Goal: Task Accomplishment & Management: Manage account settings

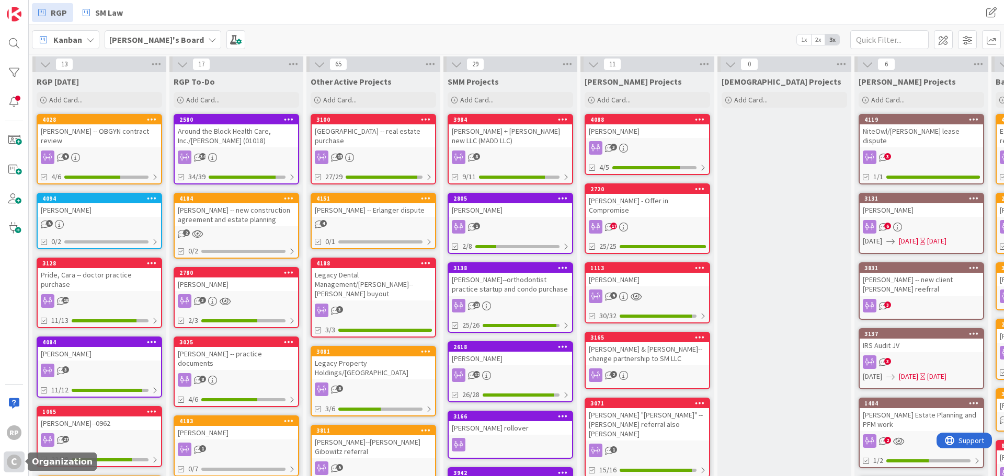
click at [14, 457] on div "C" at bounding box center [14, 462] width 15 height 15
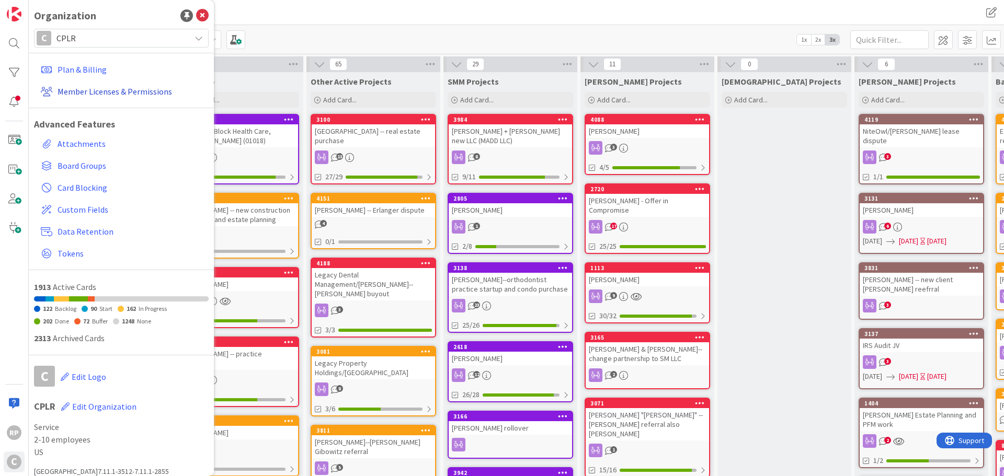
click at [84, 89] on link "Member Licenses & Permissions" at bounding box center [123, 91] width 172 height 19
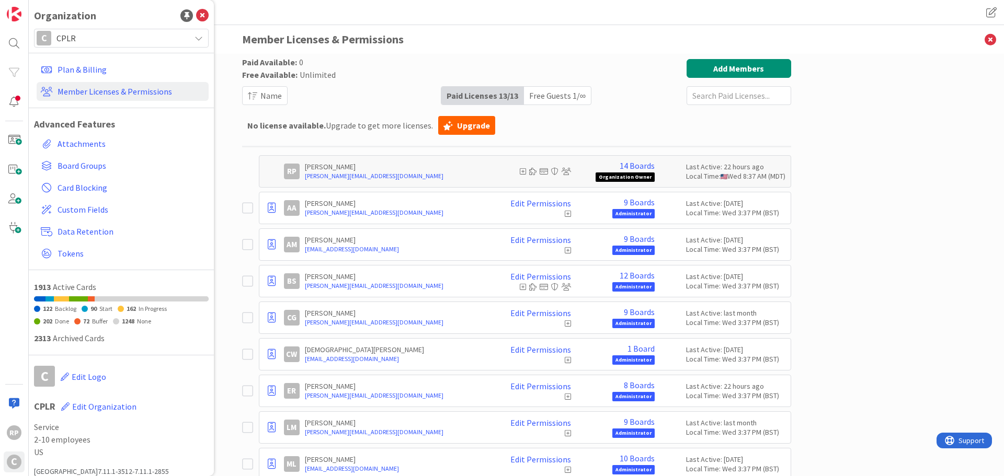
scroll to position [52, 0]
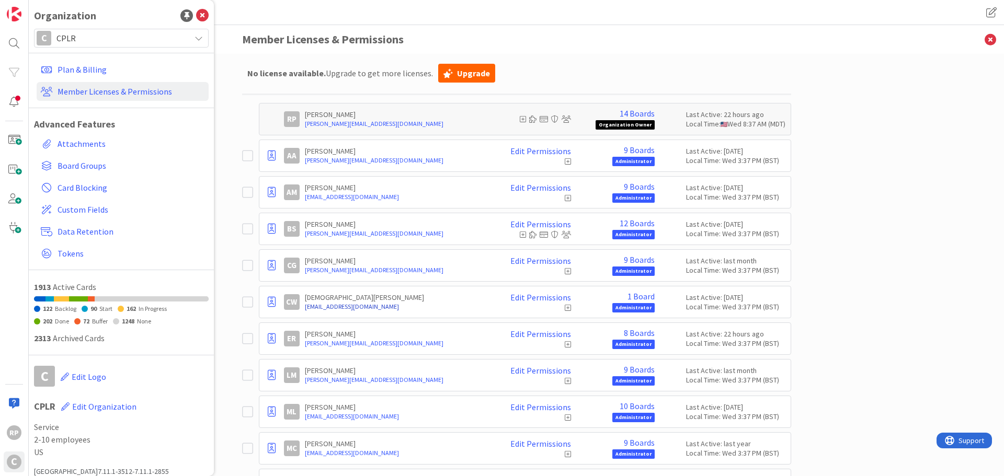
click at [444, 308] on link "[EMAIL_ADDRESS][DOMAIN_NAME]" at bounding box center [396, 306] width 183 height 9
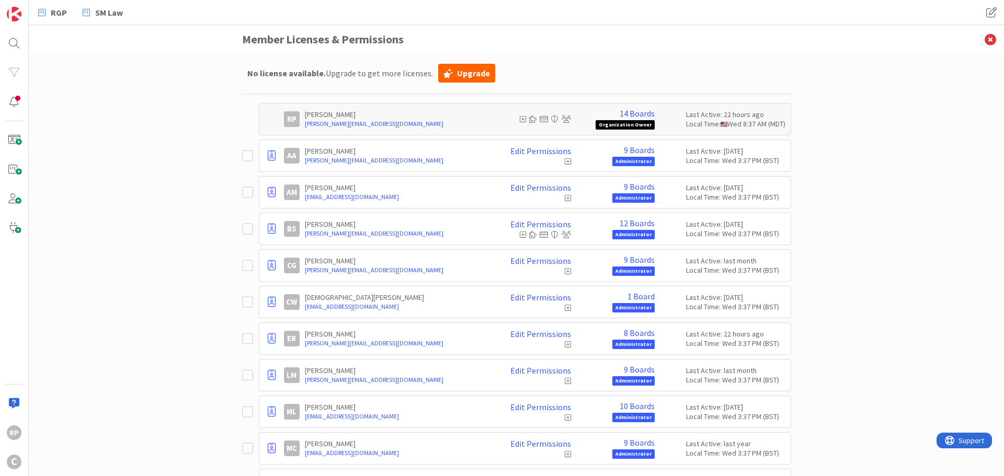
click at [245, 302] on icon at bounding box center [247, 302] width 11 height 13
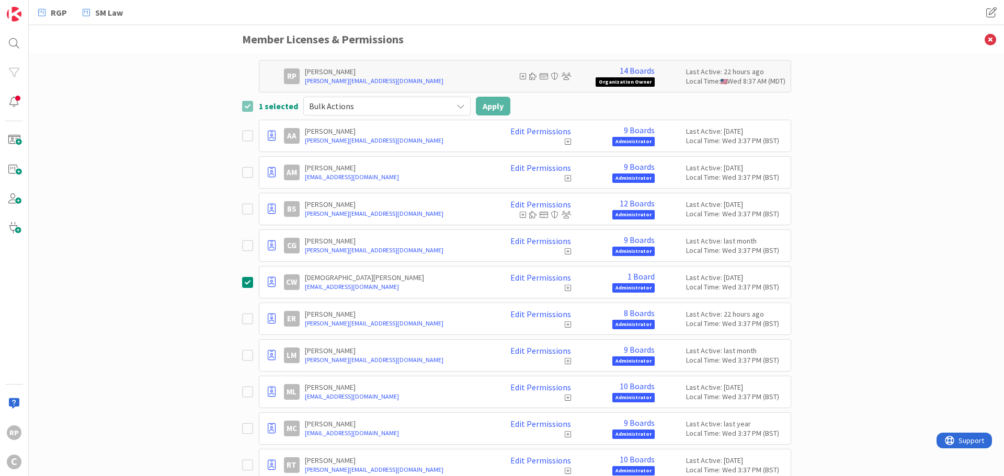
scroll to position [105, 0]
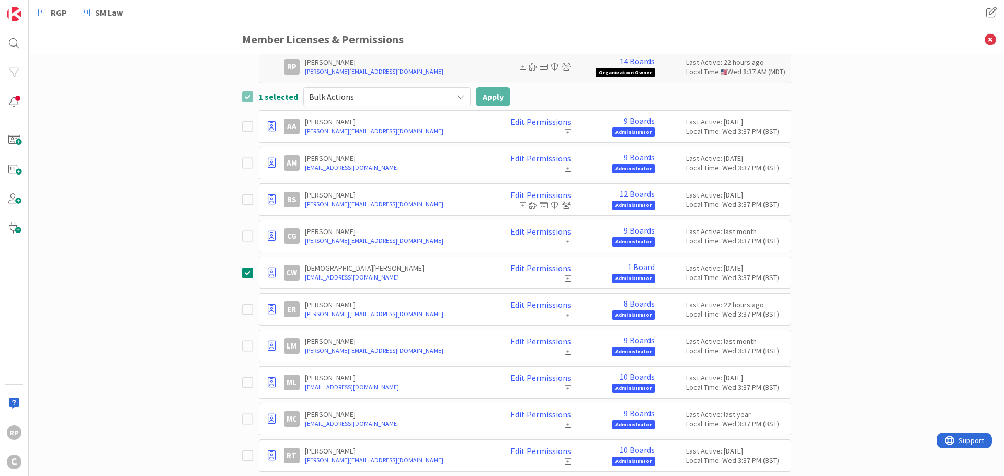
click at [354, 269] on p "[DEMOGRAPHIC_DATA][PERSON_NAME]" at bounding box center [396, 268] width 183 height 9
click at [451, 270] on p "[DEMOGRAPHIC_DATA][PERSON_NAME]" at bounding box center [396, 268] width 183 height 9
click at [547, 274] on div "Edit Permissions" at bounding box center [532, 273] width 78 height 19
click at [543, 272] on link "Edit Permissions" at bounding box center [540, 268] width 61 height 9
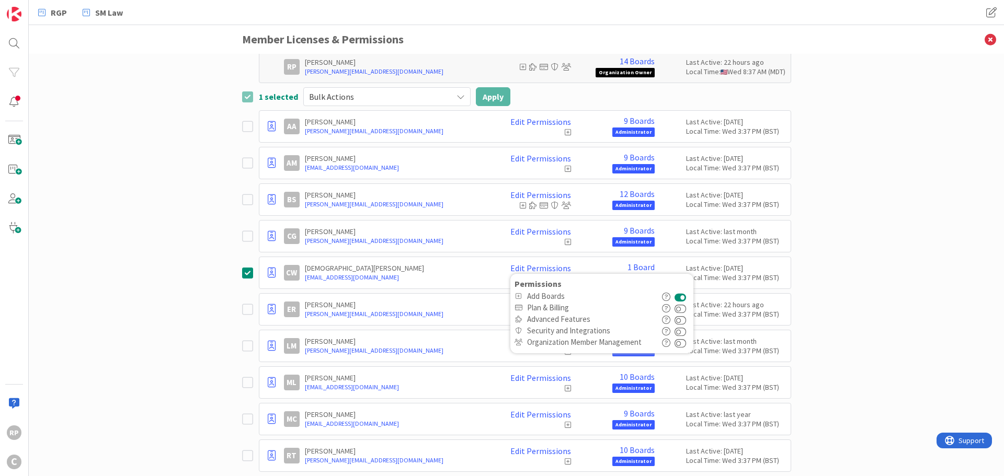
drag, startPoint x: 186, startPoint y: 269, endPoint x: 175, endPoint y: 257, distance: 16.7
click at [186, 269] on div "Paid Available: 0 Free Available: Unlimited Name Paid Licenses 13 / 13 Free Gue…" at bounding box center [516, 265] width 975 height 423
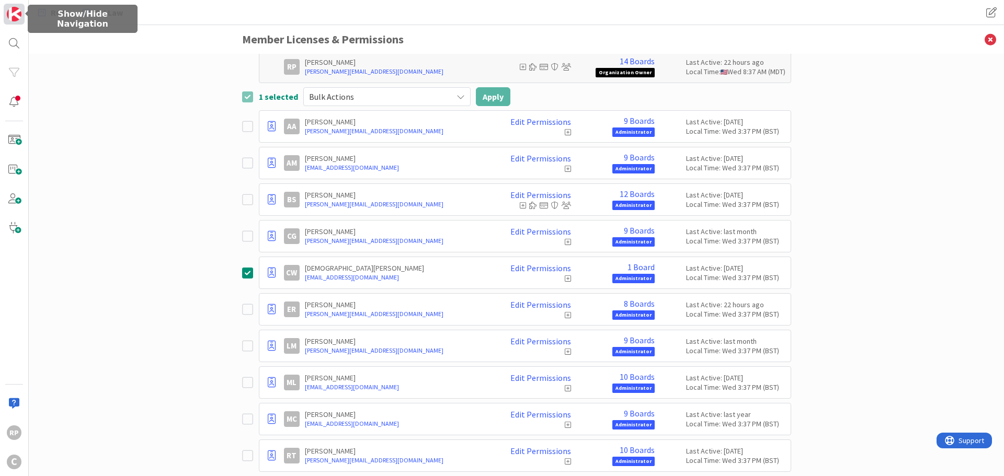
click at [16, 18] on img at bounding box center [14, 14] width 15 height 15
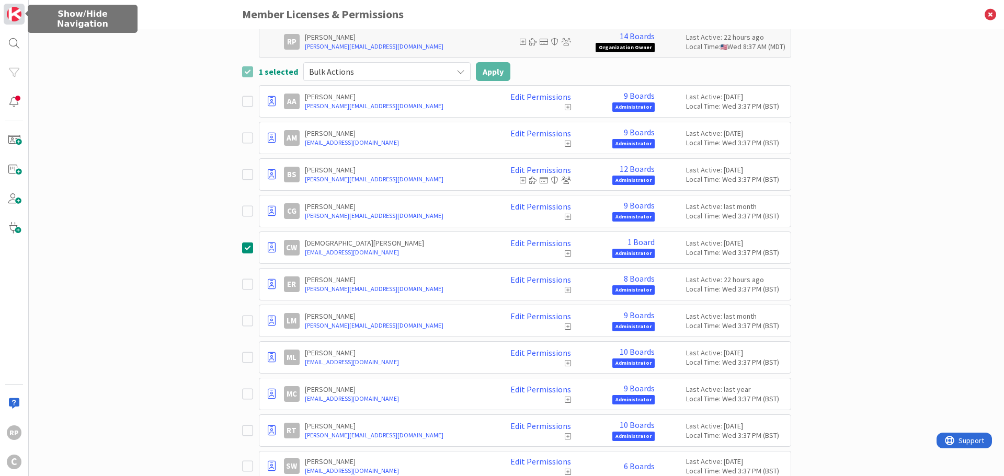
click at [16, 18] on img at bounding box center [14, 14] width 15 height 15
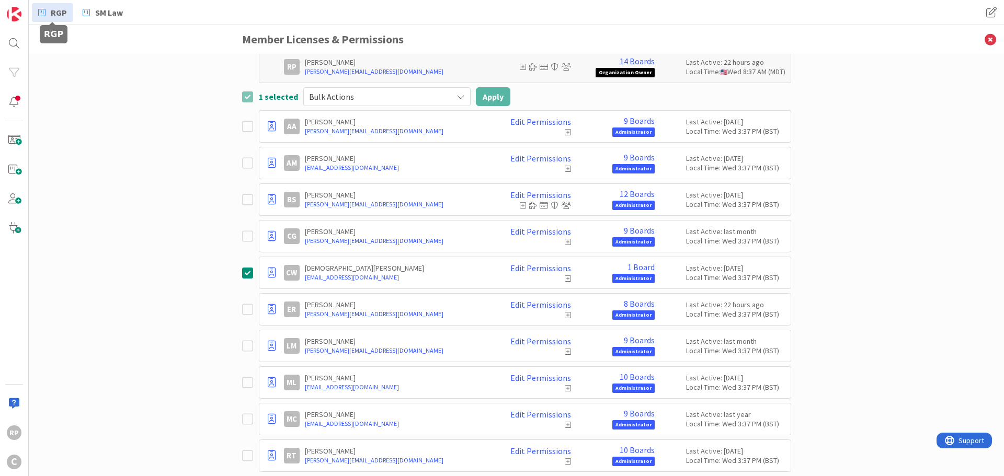
click at [56, 12] on span "RGP" at bounding box center [59, 12] width 16 height 13
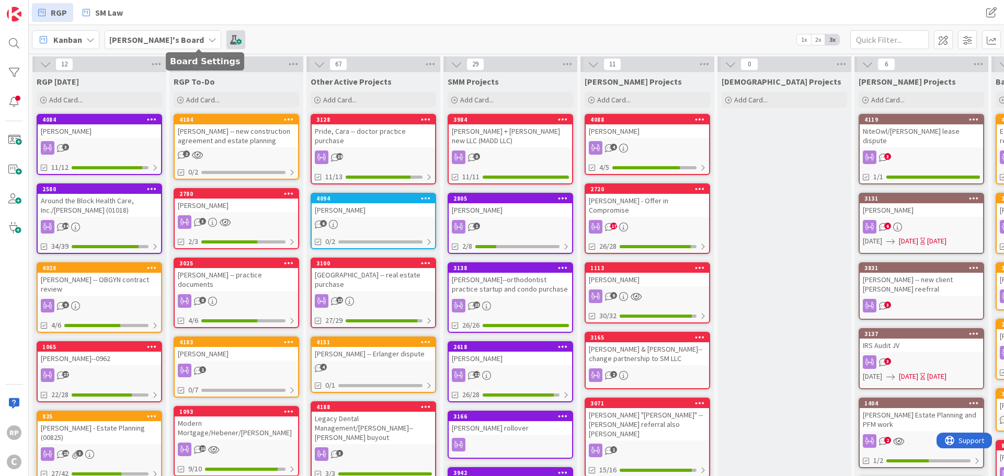
click at [226, 39] on span at bounding box center [235, 39] width 19 height 19
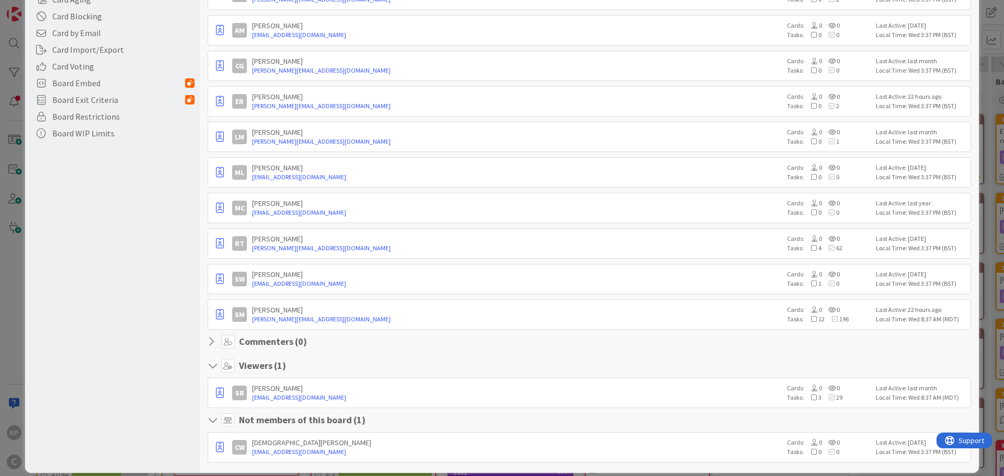
scroll to position [273, 0]
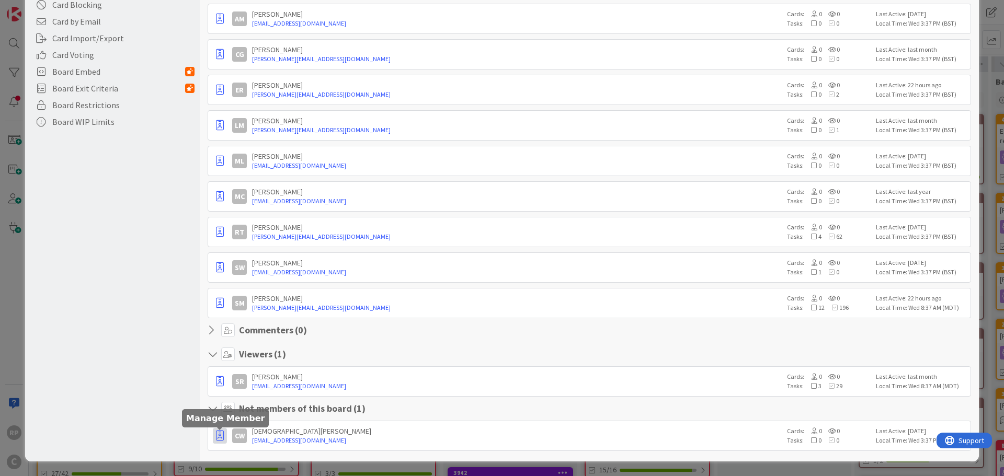
click at [218, 440] on icon "button" at bounding box center [220, 436] width 8 height 10
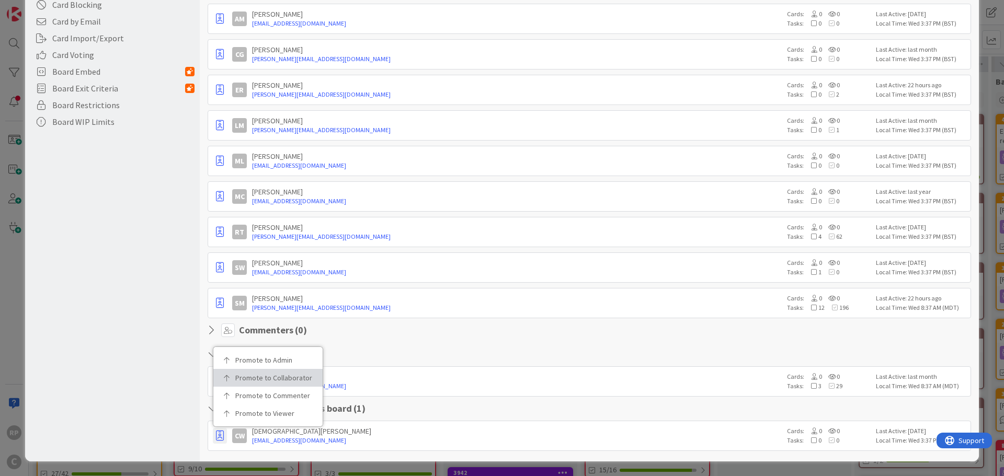
click at [281, 378] on p "Promote to Collaborator" at bounding box center [271, 377] width 73 height 7
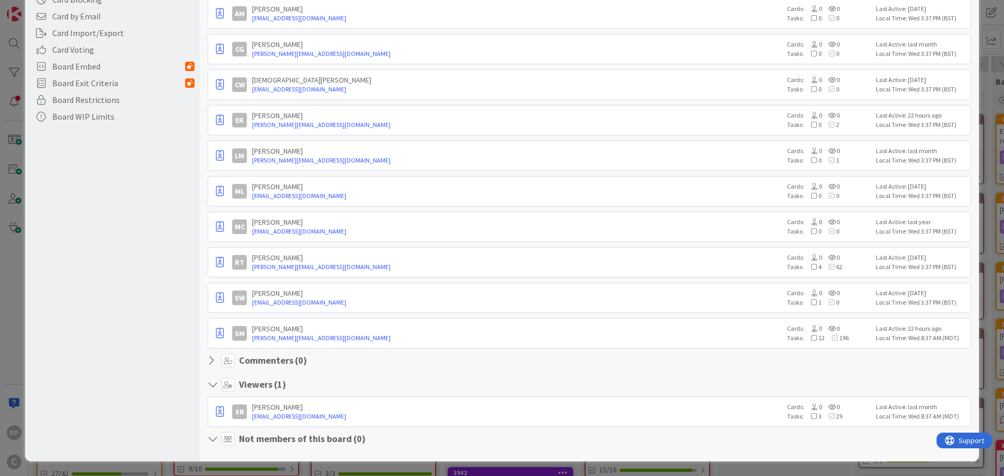
scroll to position [0, 0]
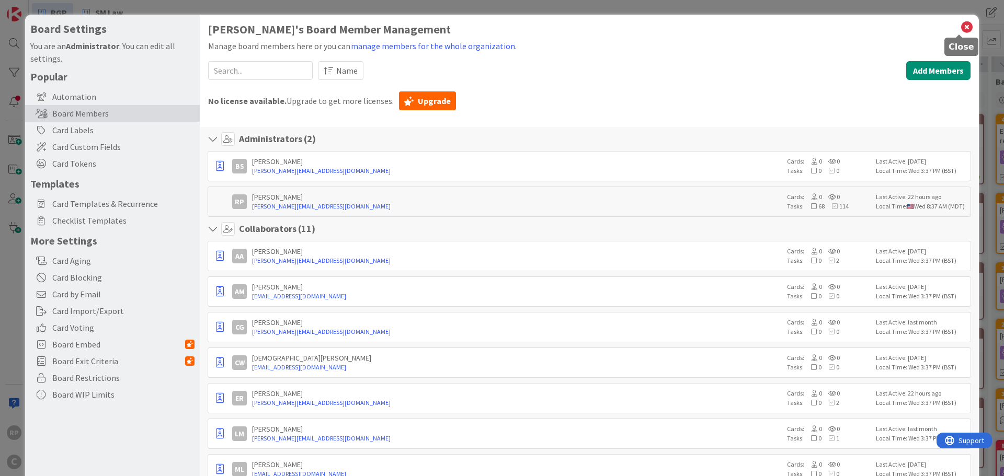
click at [963, 22] on icon at bounding box center [967, 27] width 14 height 15
